Goal: Use online tool/utility: Utilize a website feature to perform a specific function

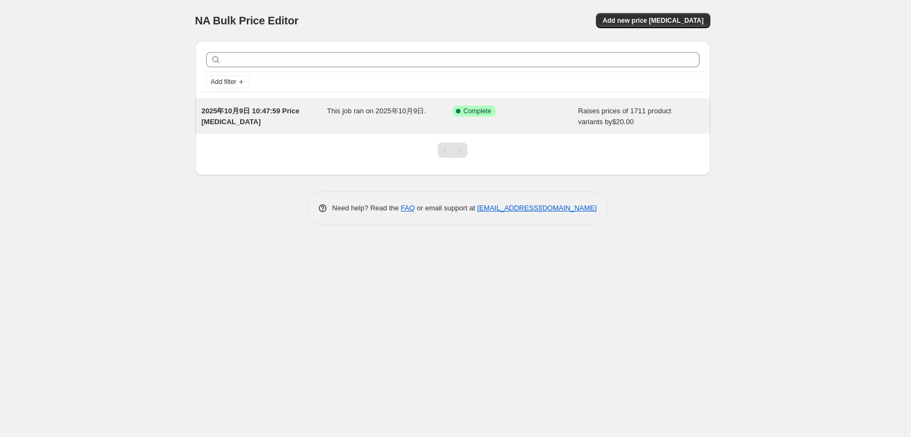
click at [366, 127] on div "This job ran on 2025年10月9日." at bounding box center [390, 117] width 126 height 22
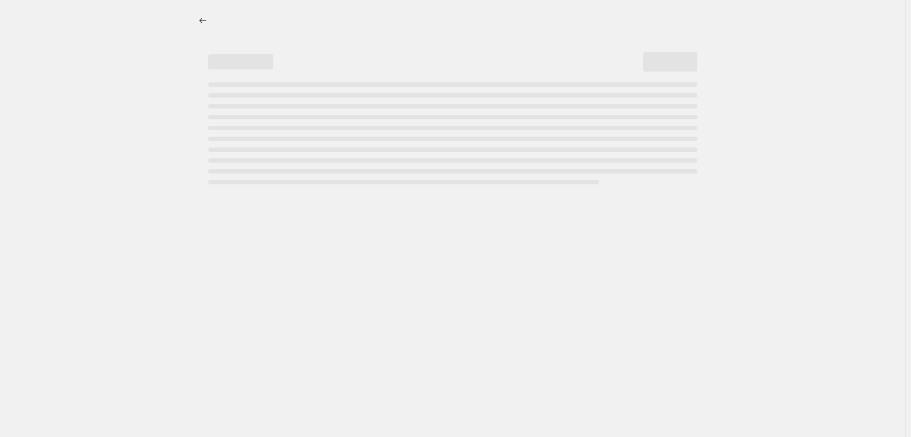
select select "by"
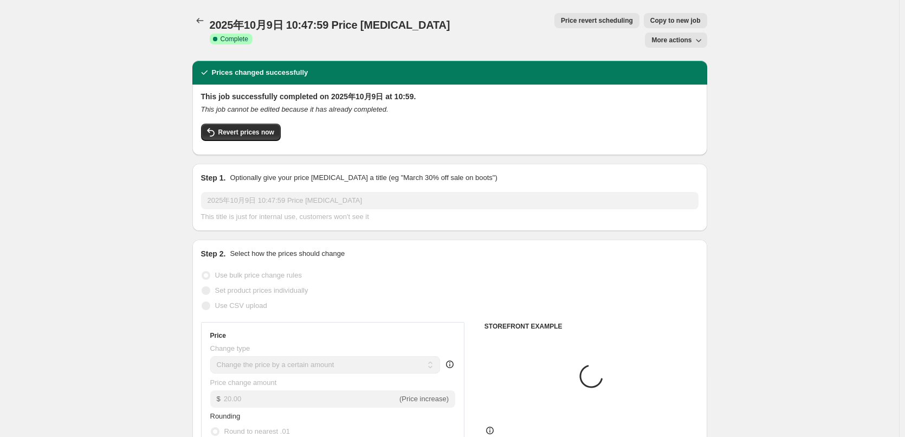
select select "tag"
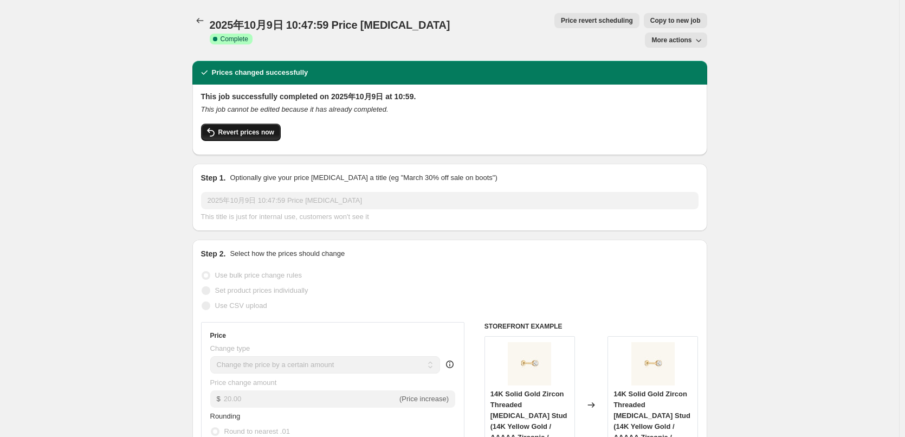
click at [264, 128] on span "Revert prices now" at bounding box center [246, 132] width 56 height 9
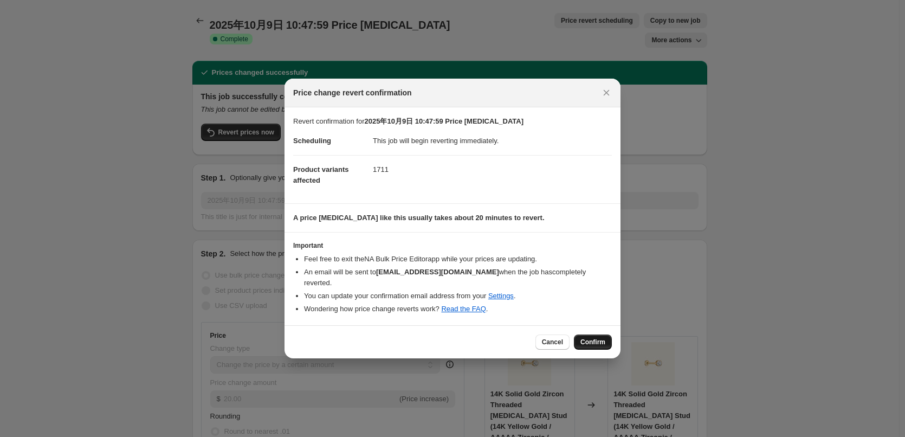
click at [595, 338] on span "Confirm" at bounding box center [592, 342] width 25 height 9
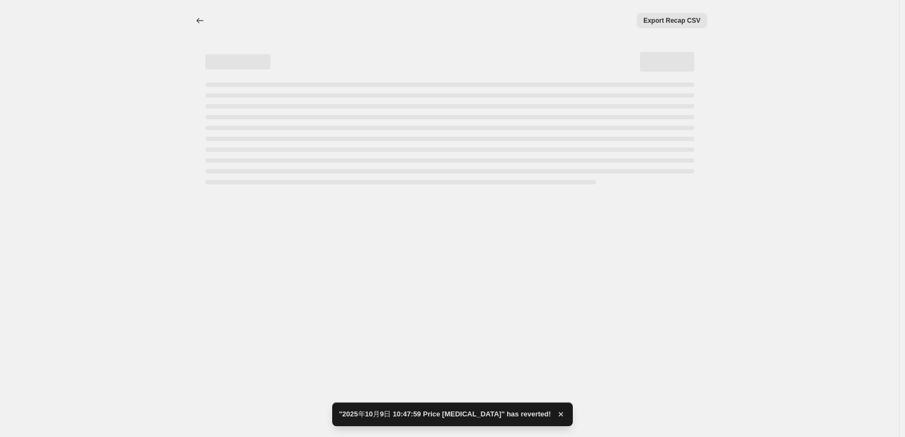
select select "by"
select select "tag"
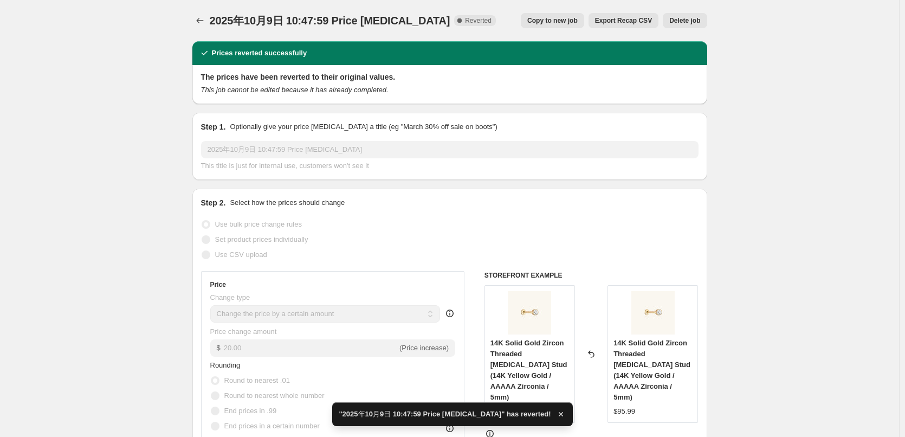
click at [556, 417] on icon "button" at bounding box center [561, 414] width 11 height 11
